Goal: Task Accomplishment & Management: Manage account settings

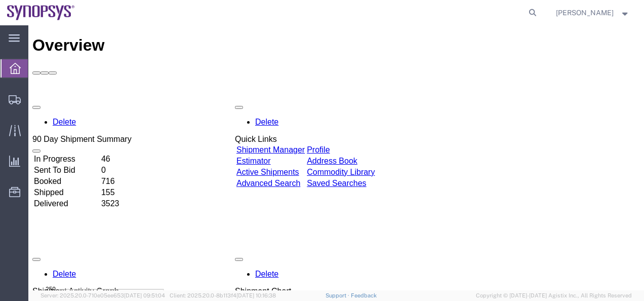
click at [287, 145] on link "Shipment Manager" at bounding box center [270, 149] width 68 height 9
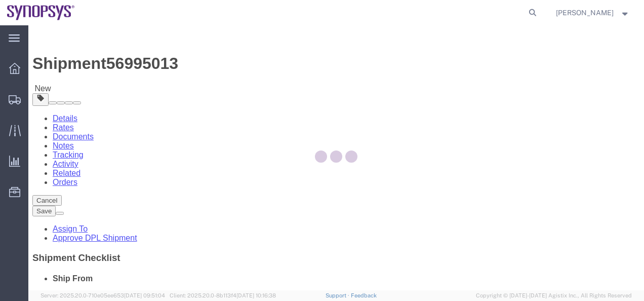
select select "63079"
select select
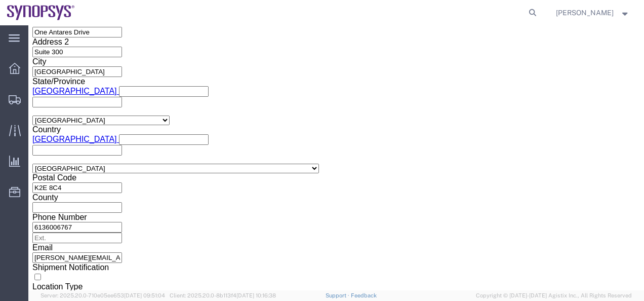
scroll to position [692, 0]
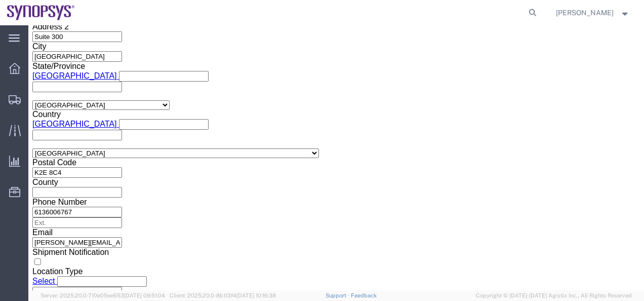
click button "Continue"
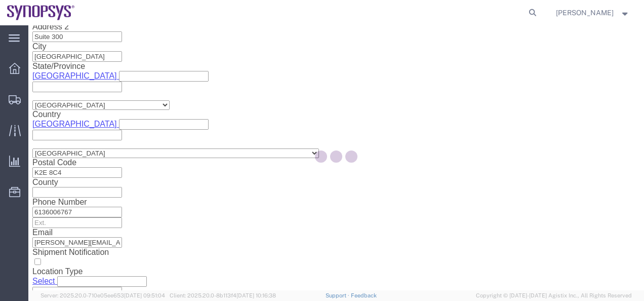
scroll to position [128, 0]
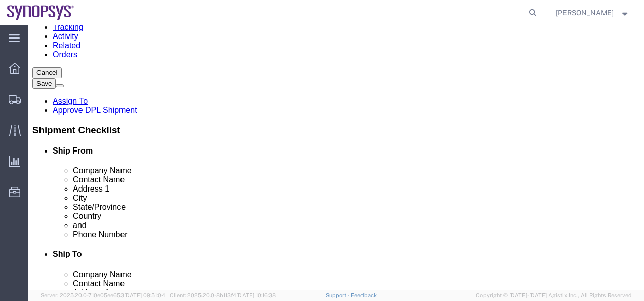
click div "Pieces: 12.00 Each Total value: 12000.00 CAD"
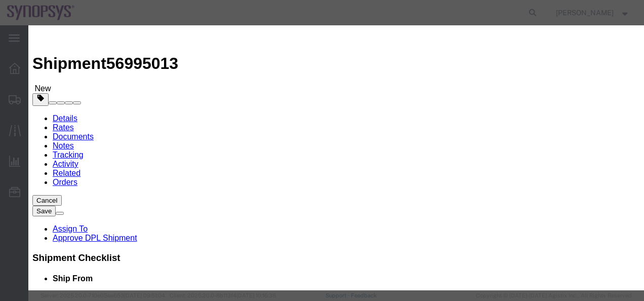
scroll to position [232, 0]
click button "Save & Close"
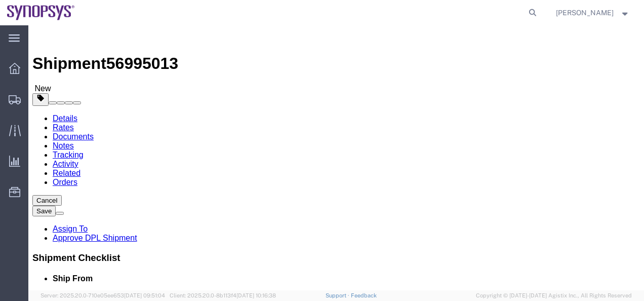
click link "Assign To"
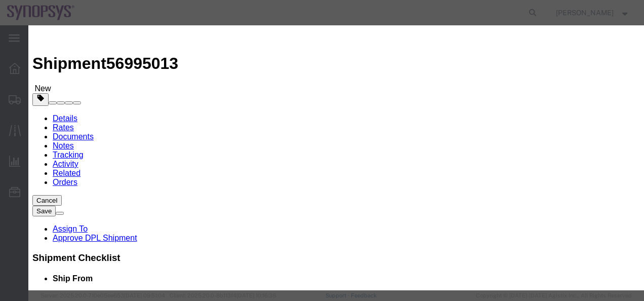
select select "117156"
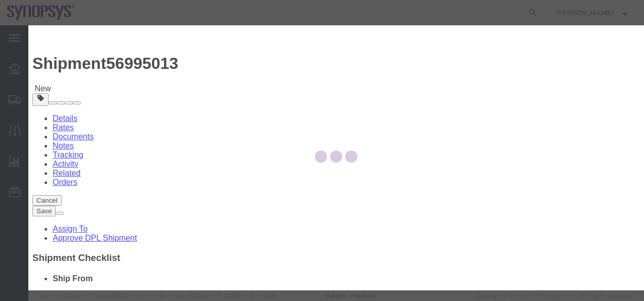
select select
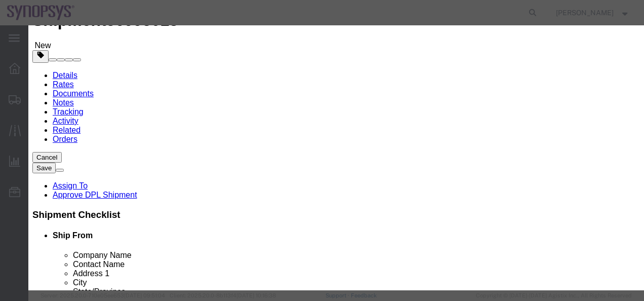
scroll to position [101, 0]
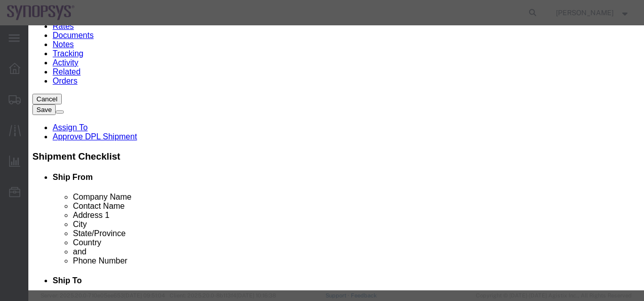
type input "[PERSON_NAME]"
select select "100122"
click textarea "Message"
type textarea "Cleared to ship"
click button "Assign"
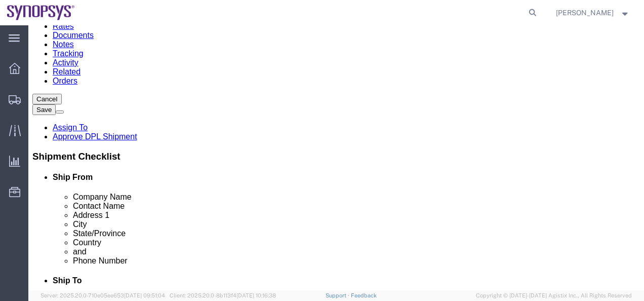
click div "Pieces: 12.00 Each Total value: 12000.00 CAD"
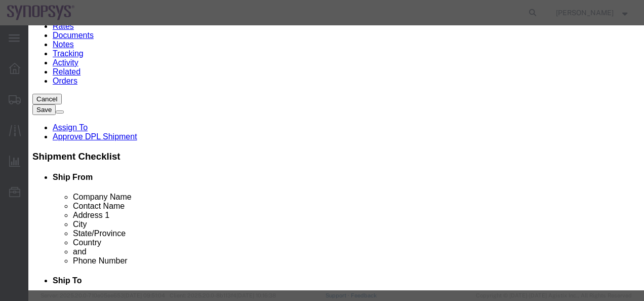
scroll to position [282, 0]
